Goal: Check status: Check status

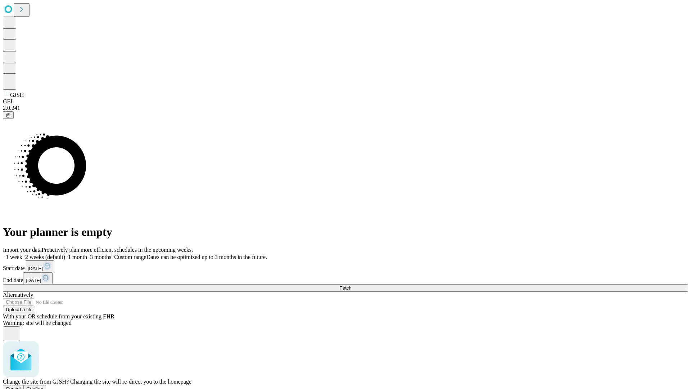
click at [44, 386] on span "Confirm" at bounding box center [35, 388] width 17 height 5
click at [87, 254] on label "1 month" at bounding box center [76, 257] width 22 height 6
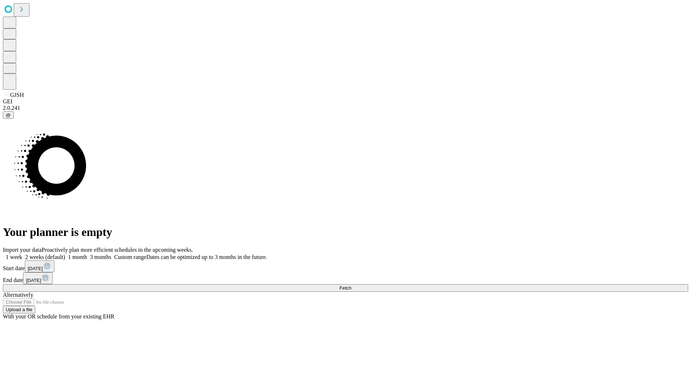
click at [351, 285] on span "Fetch" at bounding box center [345, 287] width 12 height 5
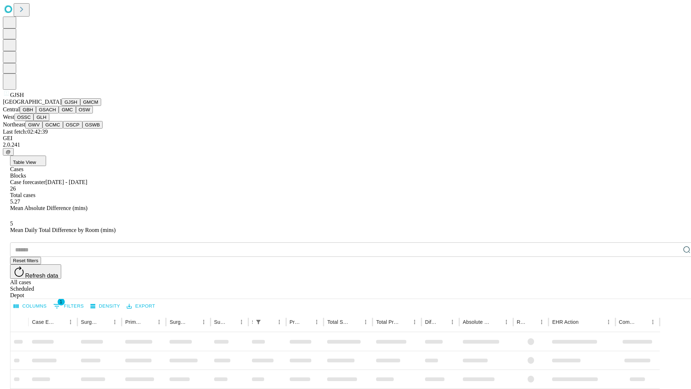
click at [80, 106] on button "GMCM" at bounding box center [90, 102] width 21 height 8
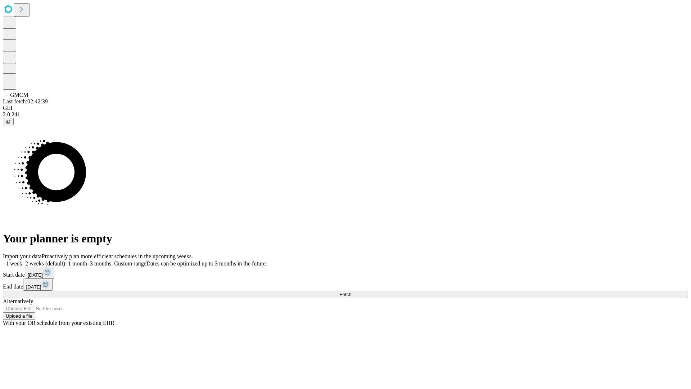
click at [87, 260] on label "1 month" at bounding box center [76, 263] width 22 height 6
click at [351, 291] on span "Fetch" at bounding box center [345, 293] width 12 height 5
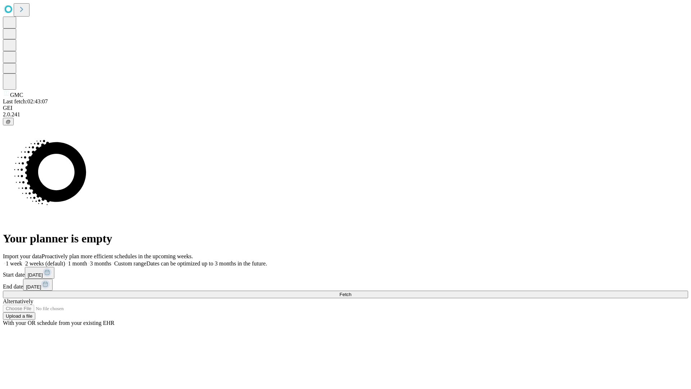
click at [351, 291] on span "Fetch" at bounding box center [345, 293] width 12 height 5
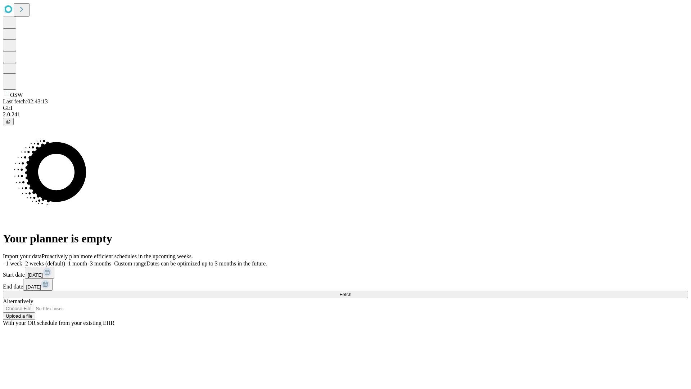
click at [87, 260] on label "1 month" at bounding box center [76, 263] width 22 height 6
click at [351, 291] on span "Fetch" at bounding box center [345, 293] width 12 height 5
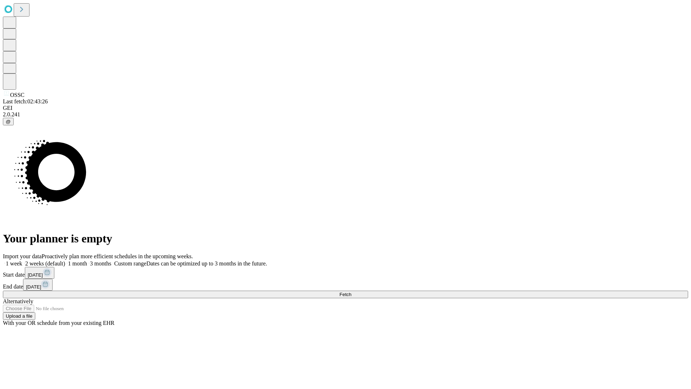
click at [351, 291] on span "Fetch" at bounding box center [345, 293] width 12 height 5
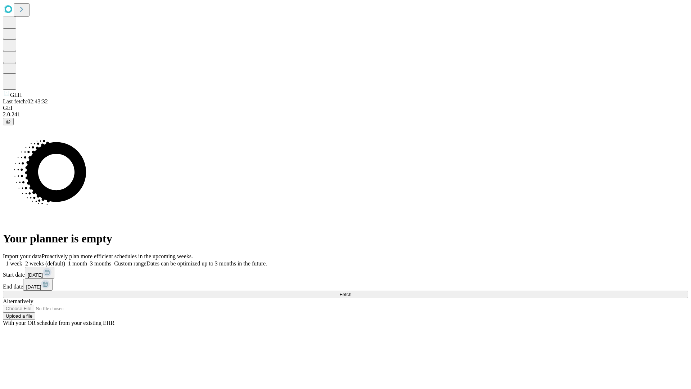
click at [87, 260] on label "1 month" at bounding box center [76, 263] width 22 height 6
click at [351, 291] on span "Fetch" at bounding box center [345, 293] width 12 height 5
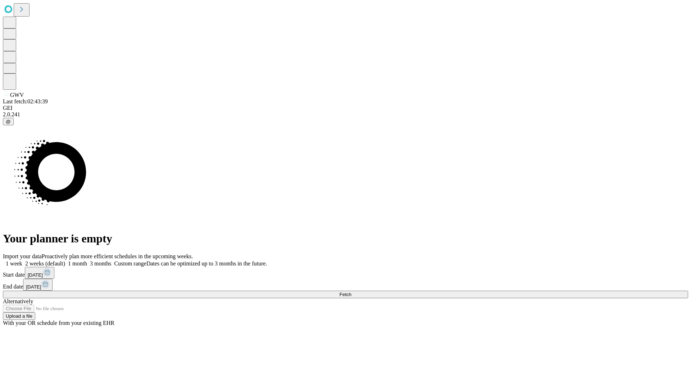
click at [87, 260] on label "1 month" at bounding box center [76, 263] width 22 height 6
click at [351, 291] on span "Fetch" at bounding box center [345, 293] width 12 height 5
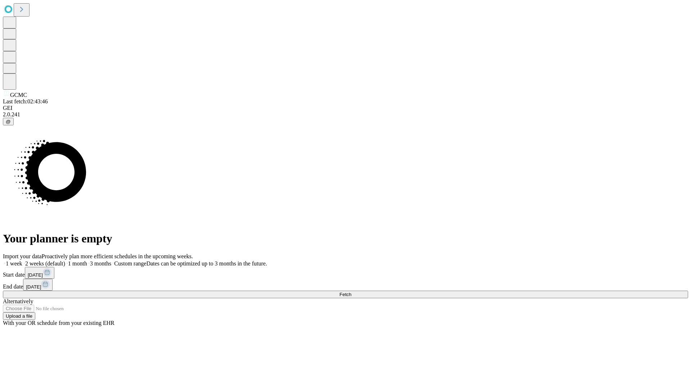
click at [87, 260] on label "1 month" at bounding box center [76, 263] width 22 height 6
click at [351, 291] on span "Fetch" at bounding box center [345, 293] width 12 height 5
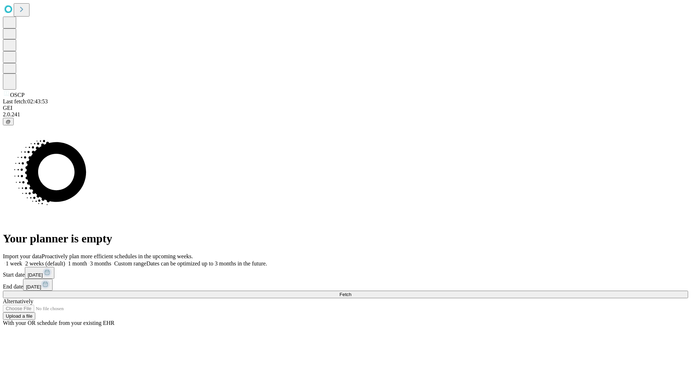
click at [87, 260] on label "1 month" at bounding box center [76, 263] width 22 height 6
click at [351, 291] on span "Fetch" at bounding box center [345, 293] width 12 height 5
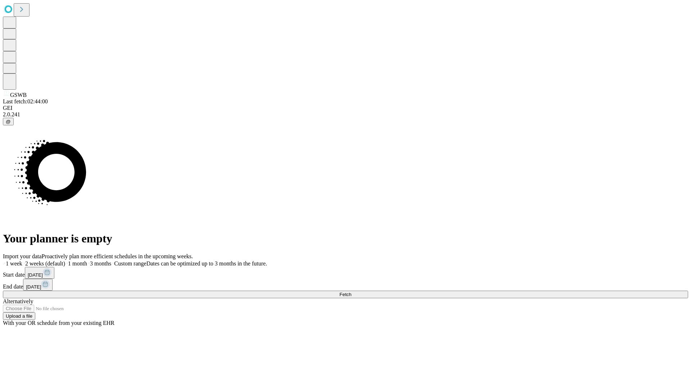
click at [351, 291] on span "Fetch" at bounding box center [345, 293] width 12 height 5
